Goal: Task Accomplishment & Management: Complete application form

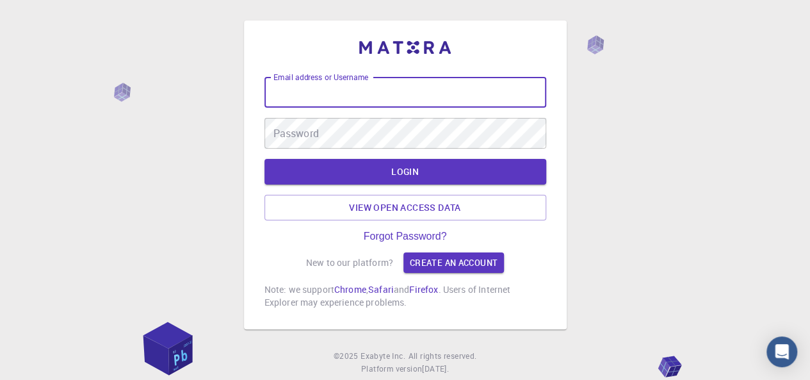
click at [490, 85] on input "Email address or Username" at bounding box center [405, 92] width 282 height 31
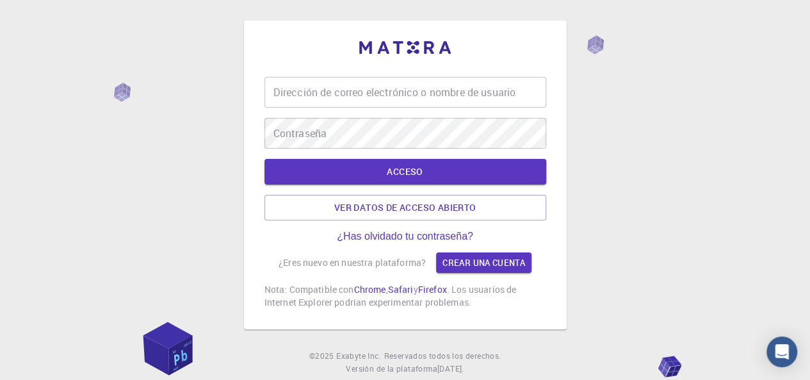
click at [432, 86] on div "Dirección de correo electrónico o nombre de usuario Dirección de correo electró…" at bounding box center [405, 92] width 282 height 31
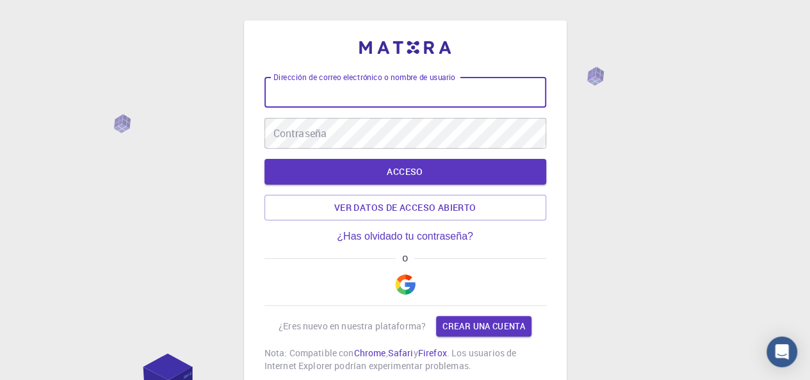
click at [413, 270] on button "button" at bounding box center [405, 284] width 31 height 41
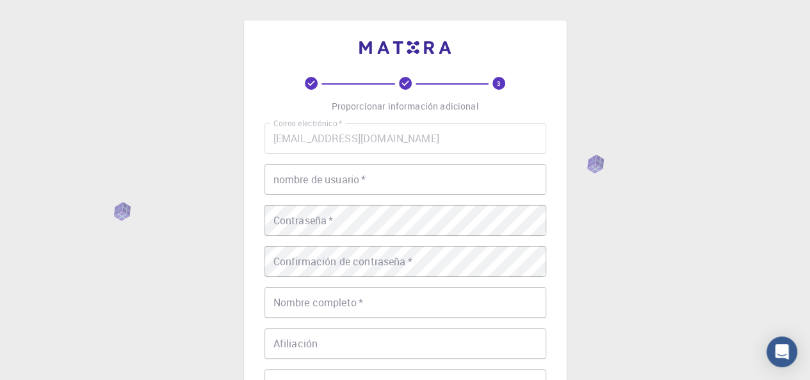
click at [478, 161] on div "Correo electrónico   * [EMAIL_ADDRESS][DOMAIN_NAME] Correo electrónico   * nomb…" at bounding box center [405, 299] width 282 height 352
click at [476, 191] on input "nombre de usuario   *" at bounding box center [405, 179] width 282 height 31
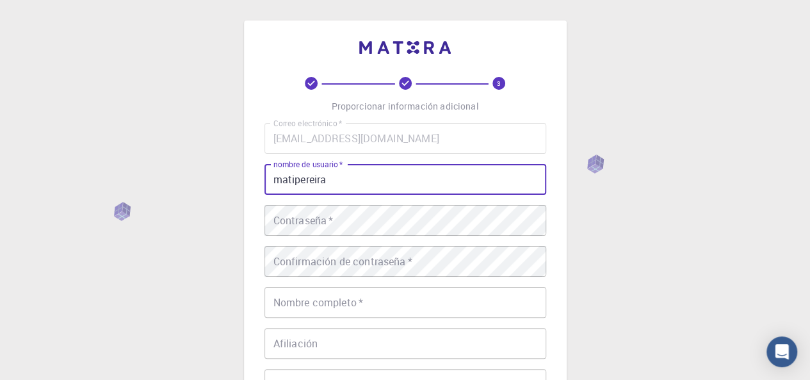
type input "matipereira"
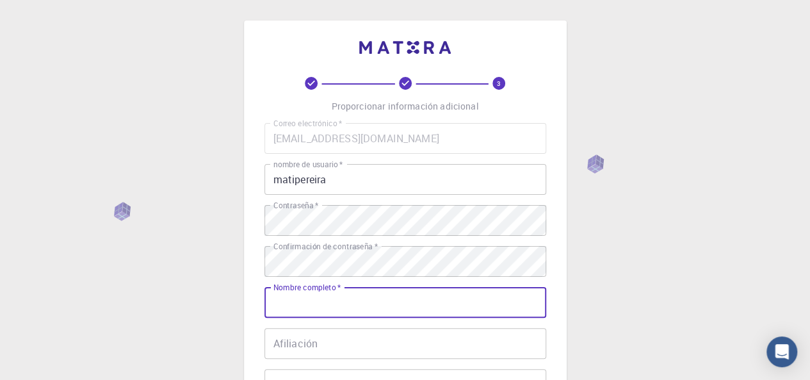
click at [428, 289] on input "Nombre completo   *" at bounding box center [405, 302] width 282 height 31
type input "matiaspereira"
click at [410, 345] on input "Afiliación" at bounding box center [405, 343] width 282 height 31
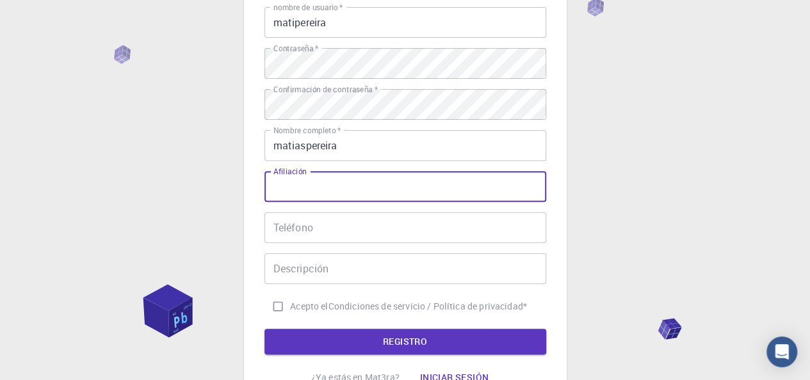
scroll to position [159, 0]
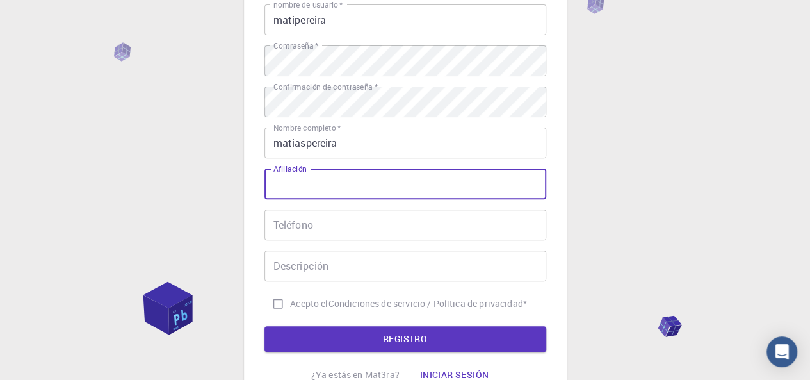
click at [446, 228] on input "Teléfono" at bounding box center [405, 224] width 282 height 31
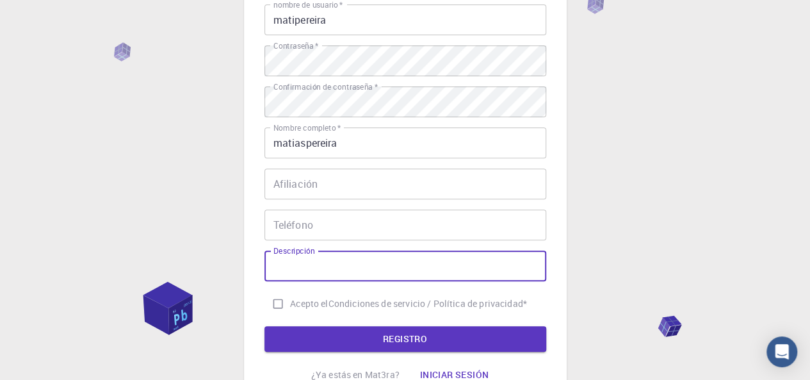
click at [438, 268] on input "Descripción" at bounding box center [405, 265] width 282 height 31
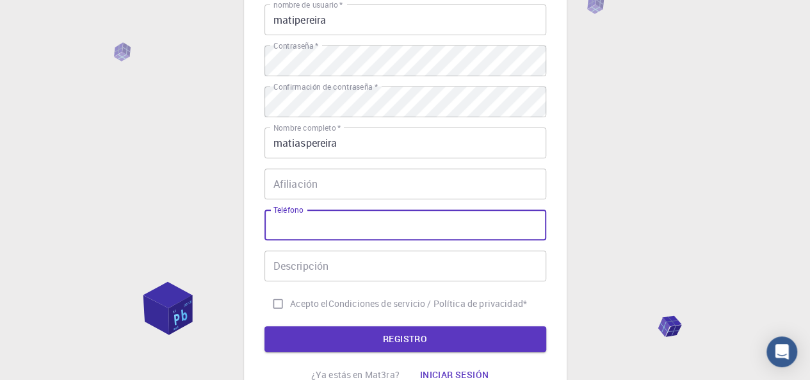
click at [431, 219] on input "Teléfono" at bounding box center [405, 224] width 282 height 31
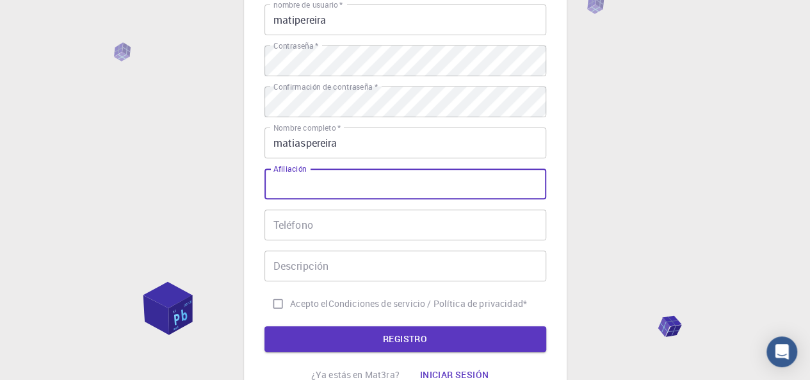
click at [430, 188] on input "Afiliación" at bounding box center [405, 183] width 282 height 31
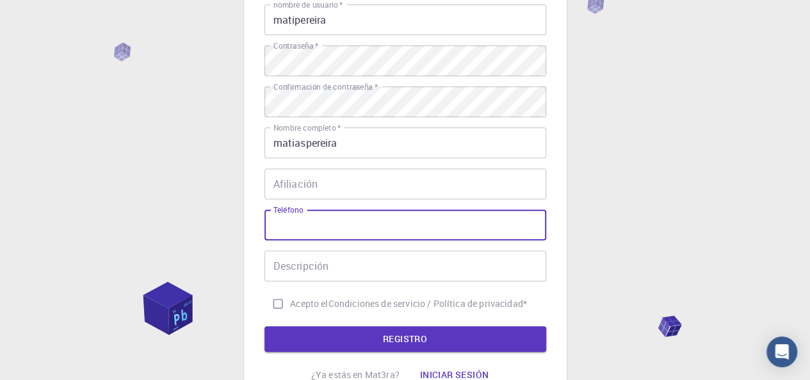
click at [426, 222] on input "Teléfono" at bounding box center [405, 224] width 282 height 31
click at [439, 181] on input "Afiliación" at bounding box center [405, 183] width 282 height 31
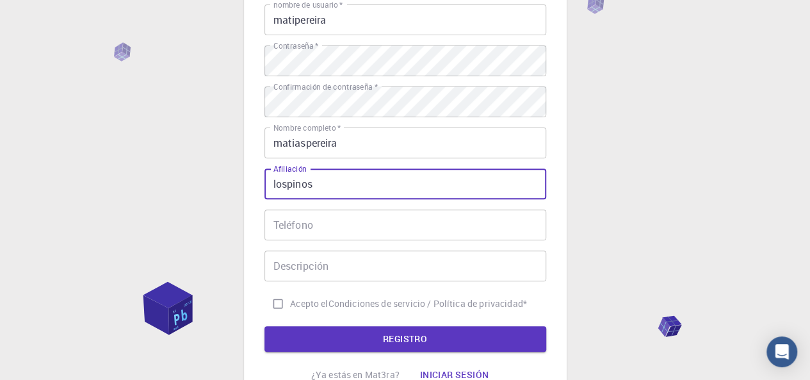
type input "lospinos"
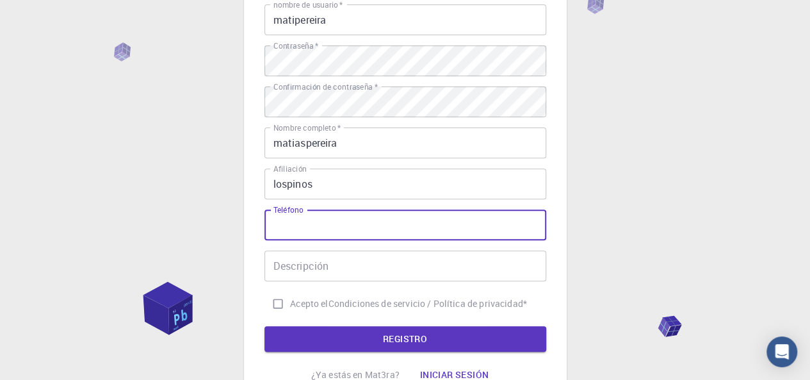
click at [446, 222] on input "Teléfono" at bounding box center [405, 224] width 282 height 31
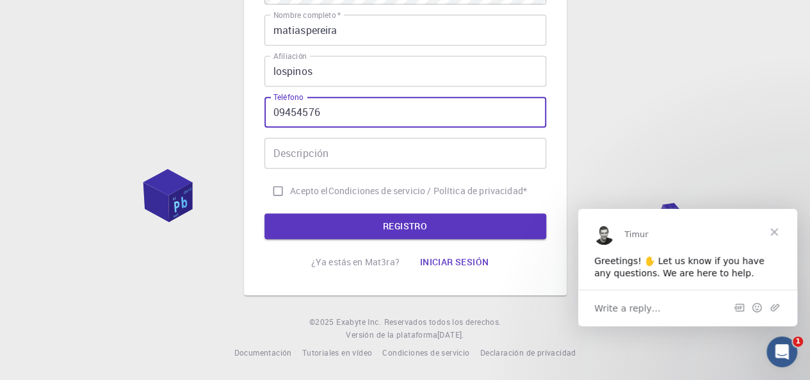
scroll to position [0, 0]
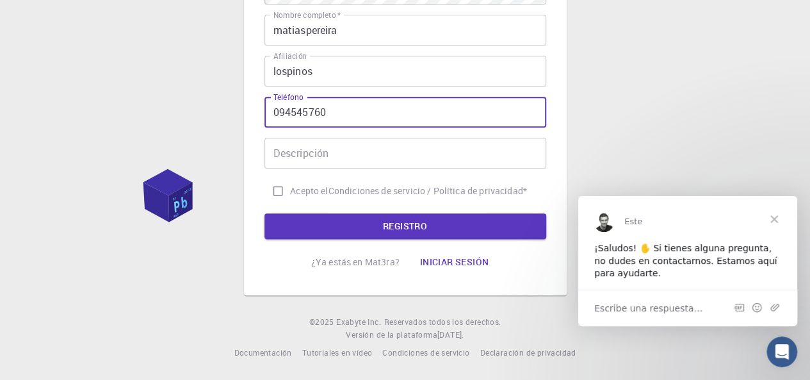
click at [440, 122] on input "094545760" at bounding box center [405, 112] width 282 height 31
type input "094545760"
click at [437, 166] on input "Descripción" at bounding box center [405, 153] width 282 height 31
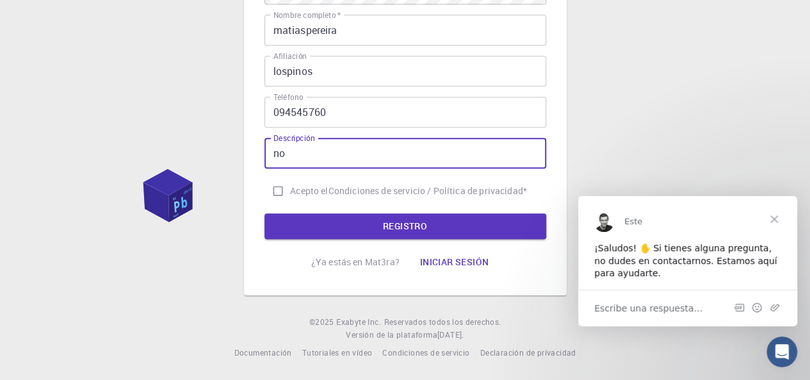
type input "no"
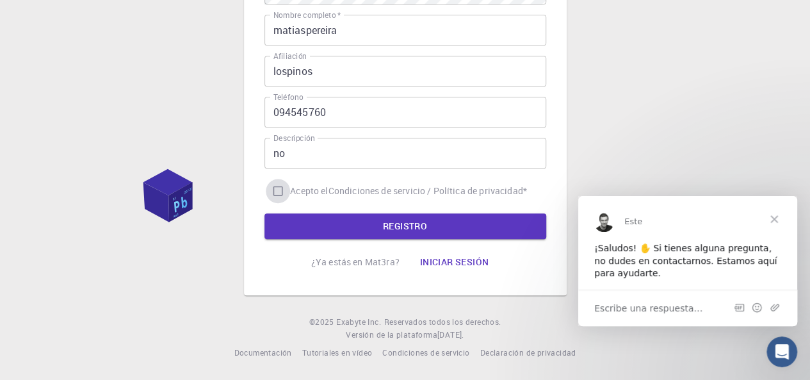
click at [277, 194] on input "Acepto el Condiciones de servicio / Política de privacidad *" at bounding box center [278, 191] width 24 height 24
checkbox input "true"
click at [325, 234] on button "REGISTRO" at bounding box center [405, 226] width 282 height 26
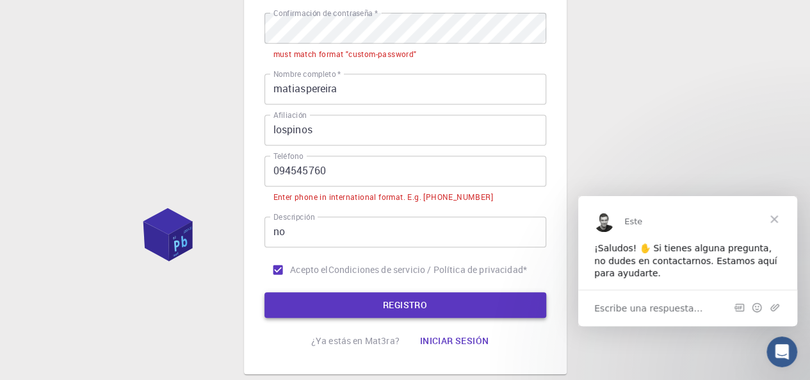
scroll to position [312, 0]
